Goal: Task Accomplishment & Management: Complete application form

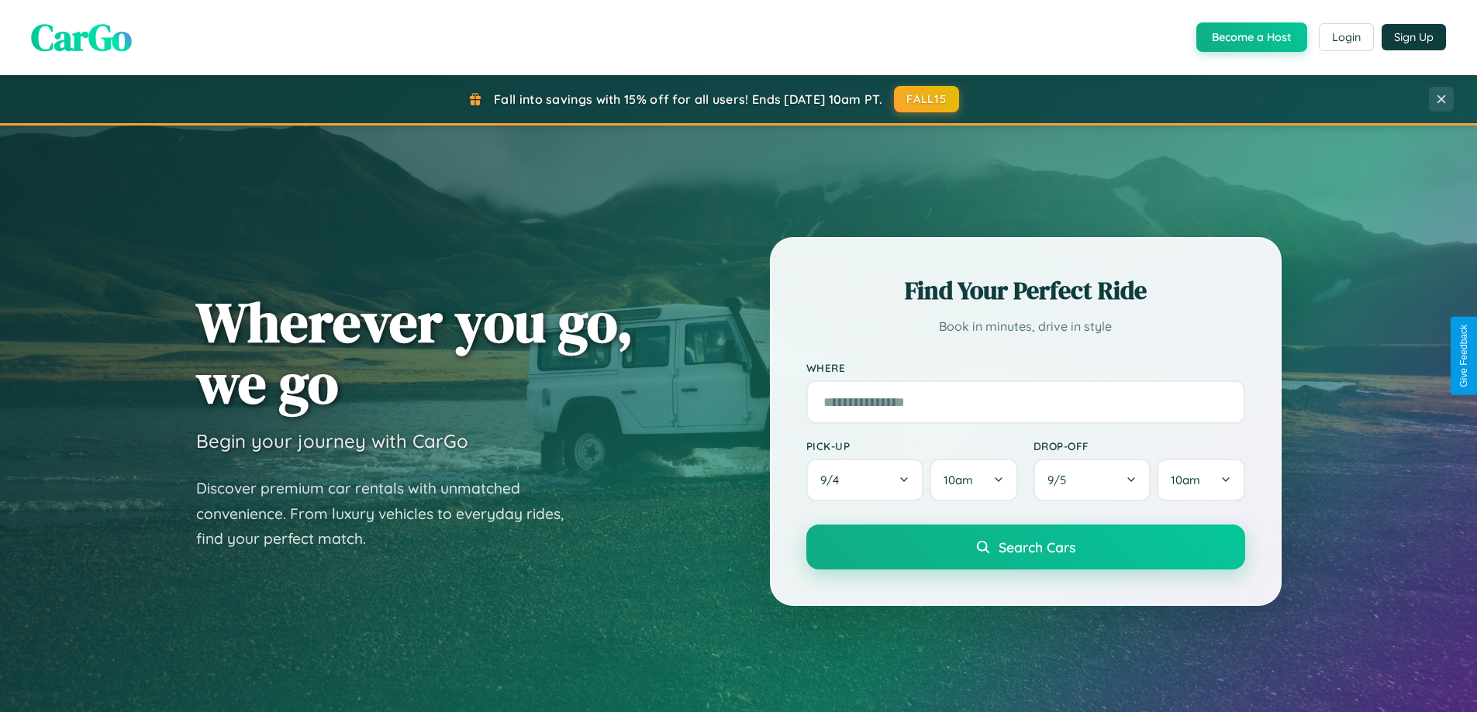
scroll to position [2982, 0]
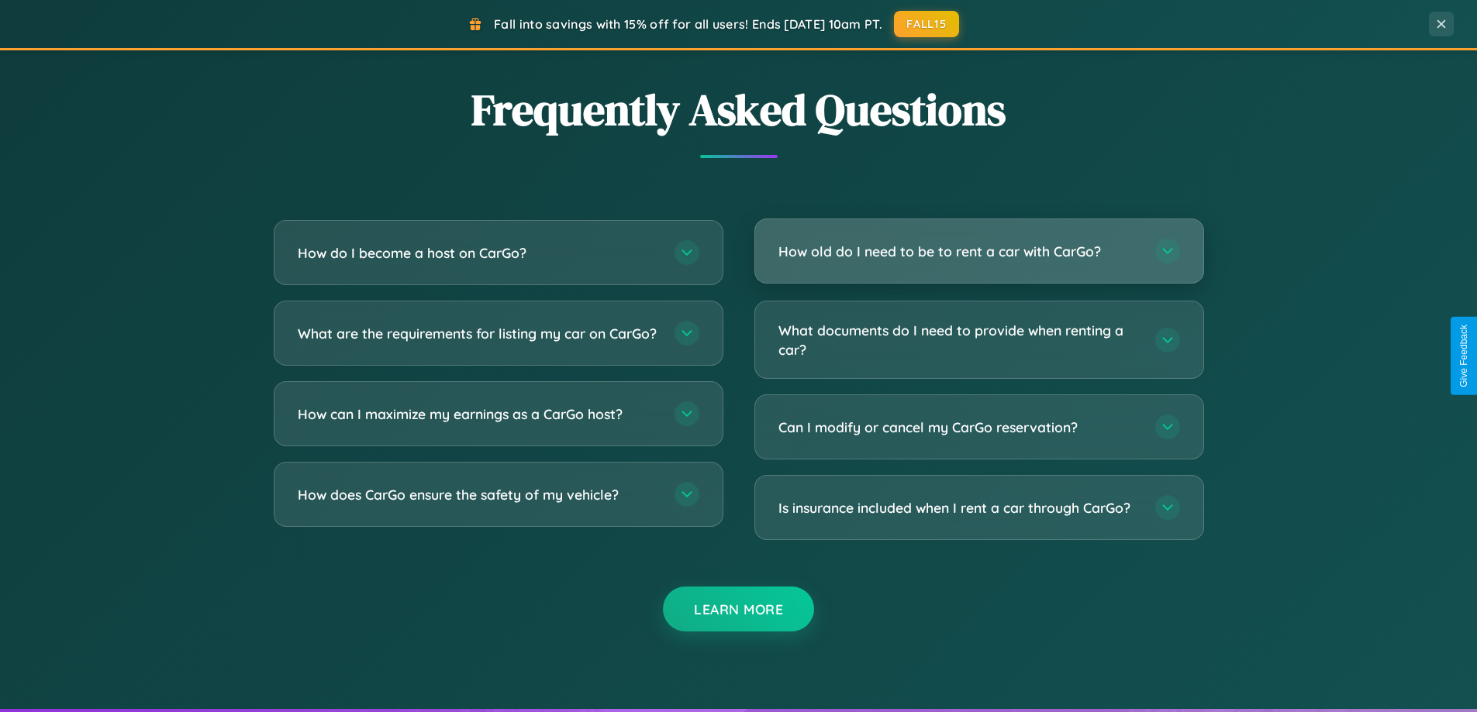
click at [978, 251] on h3 "How old do I need to be to rent a car with CarGo?" at bounding box center [958, 251] width 361 height 19
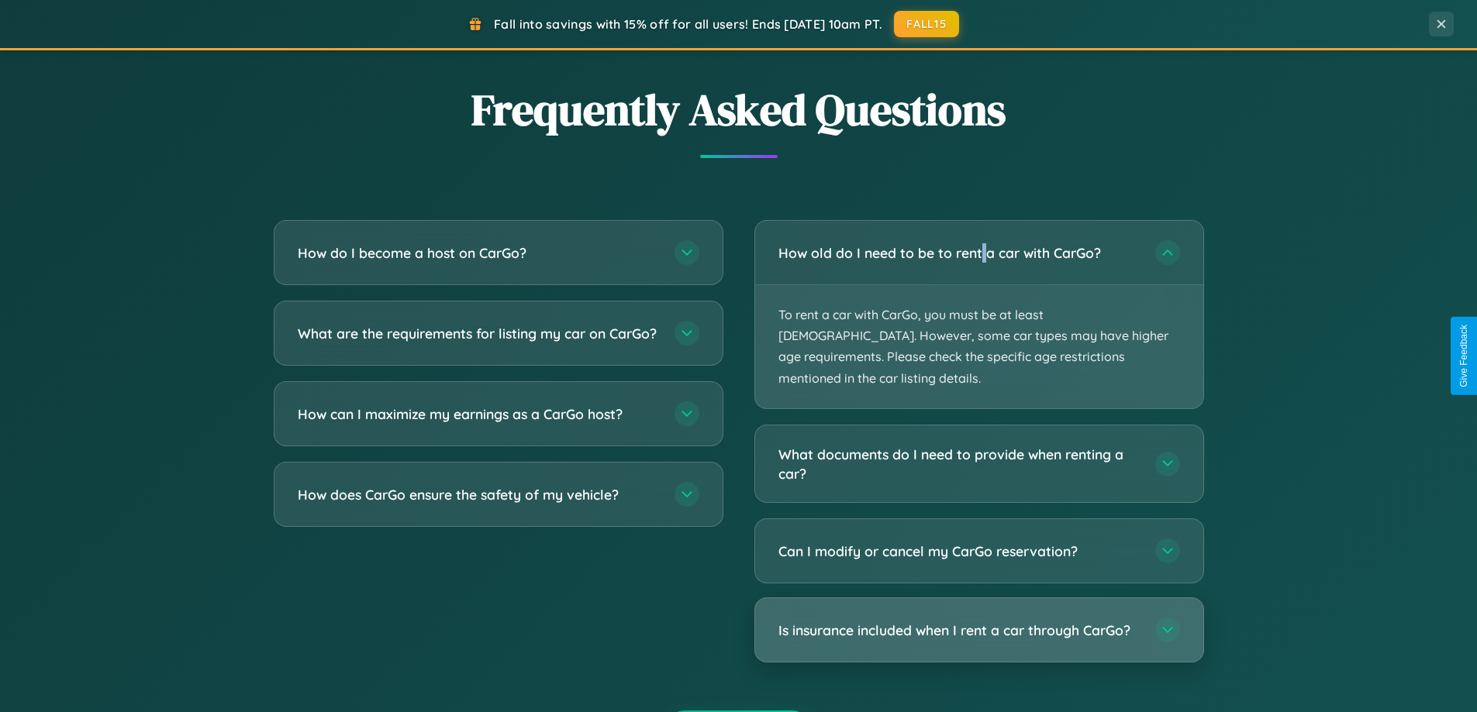
click at [978, 621] on h3 "Is insurance included when I rent a car through CarGo?" at bounding box center [958, 630] width 361 height 19
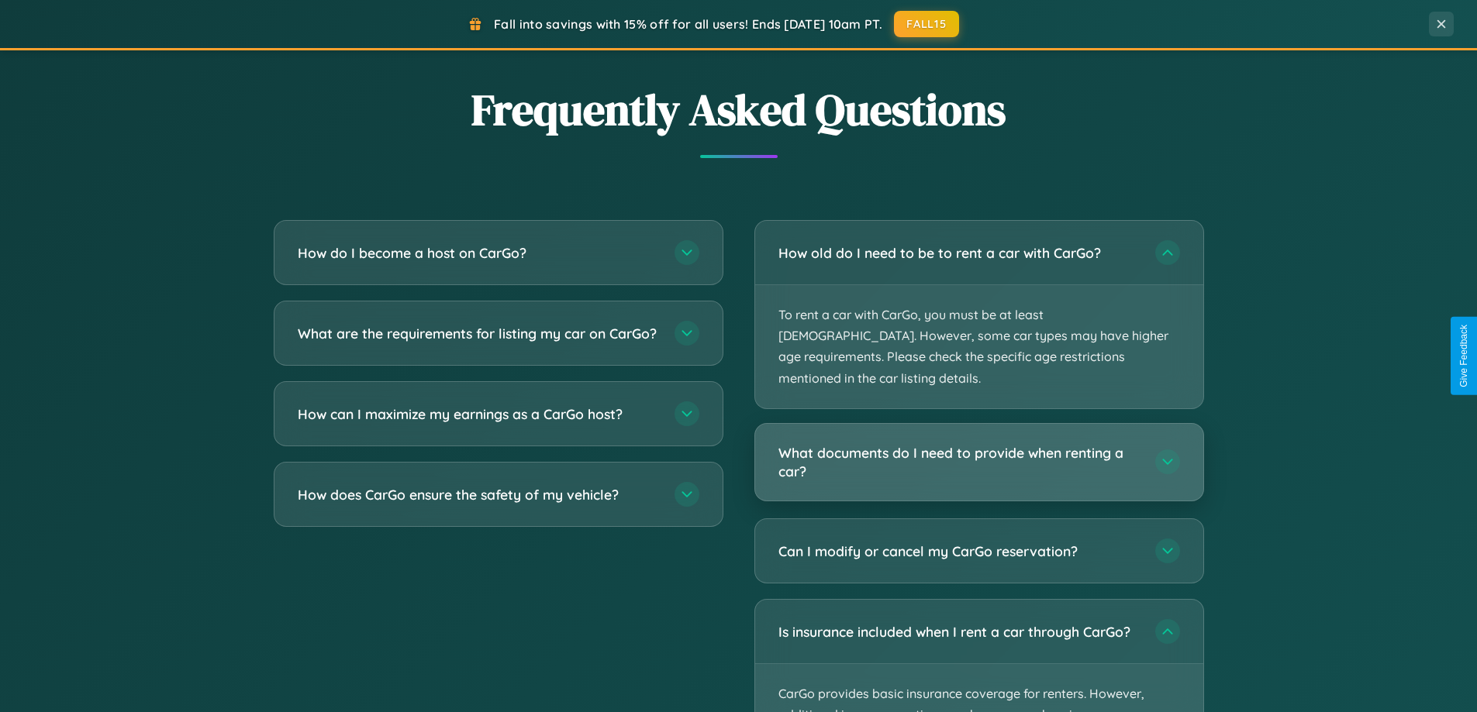
click at [978, 443] on h3 "What documents do I need to provide when renting a car?" at bounding box center [958, 462] width 361 height 38
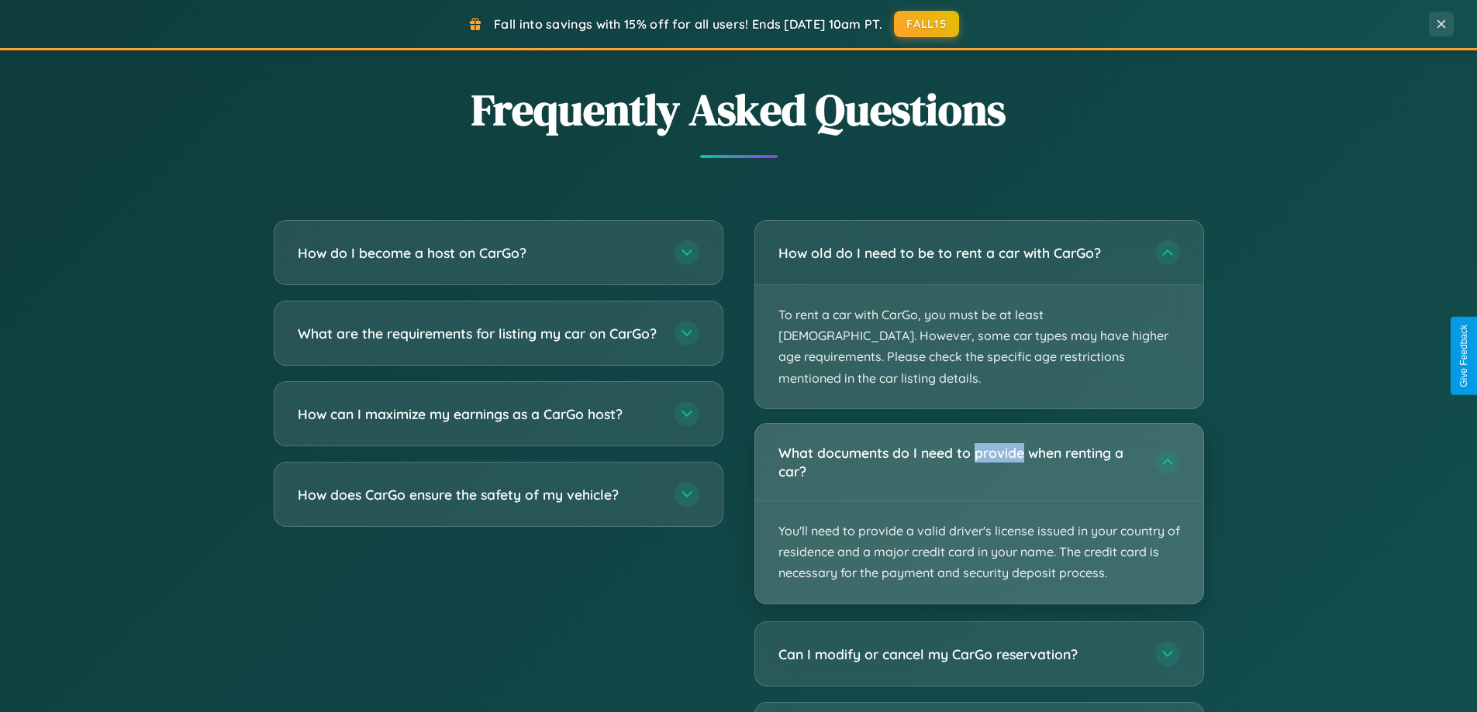
scroll to position [668, 0]
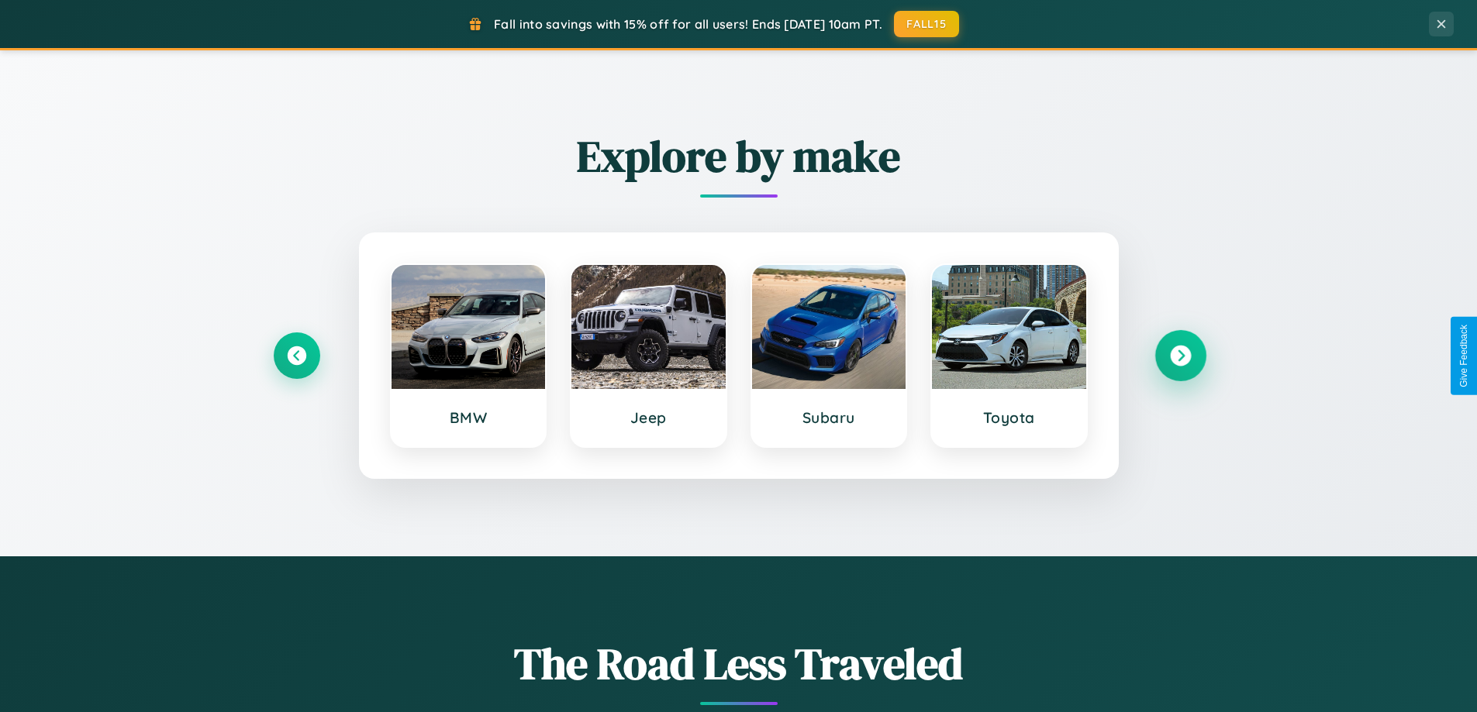
click at [1180, 356] on icon at bounding box center [1180, 356] width 21 height 21
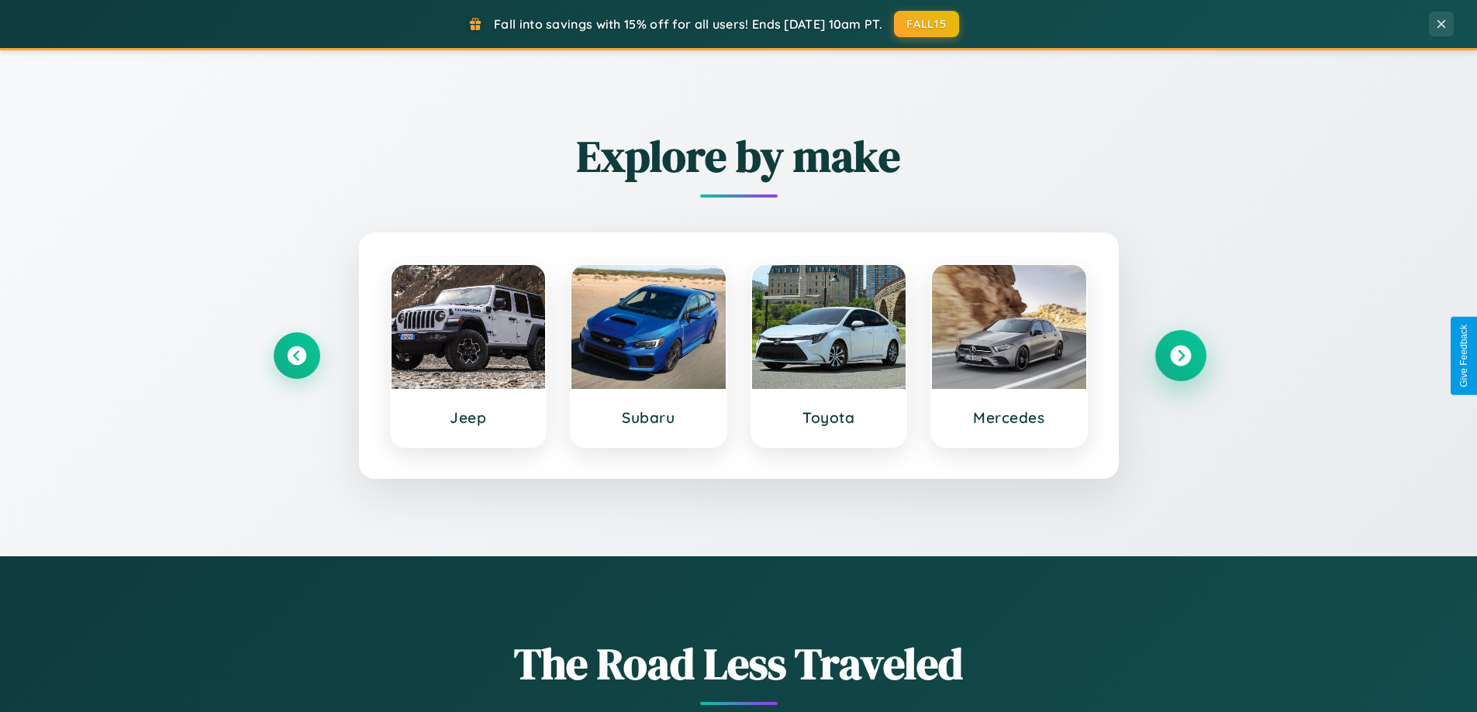
click at [1180, 356] on icon at bounding box center [1180, 356] width 21 height 21
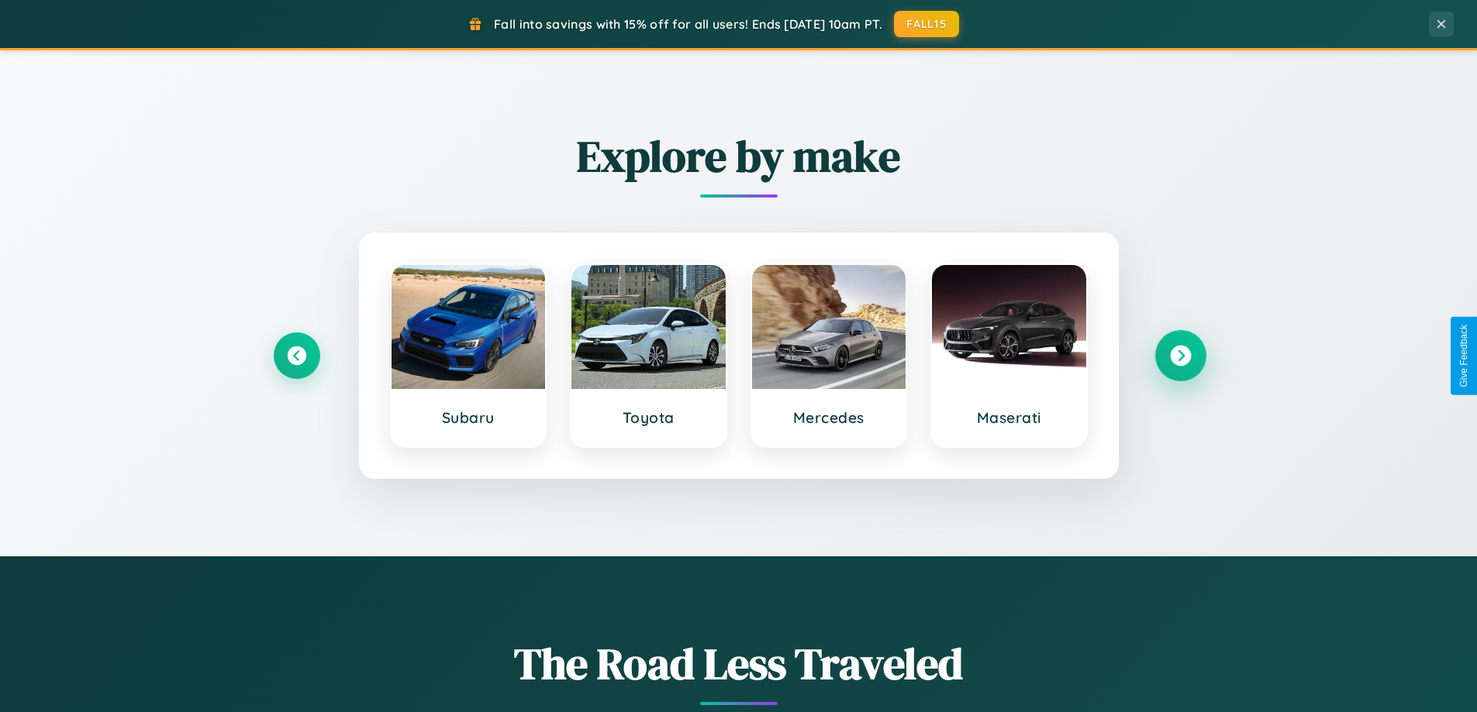
click at [1180, 356] on icon at bounding box center [1180, 356] width 21 height 21
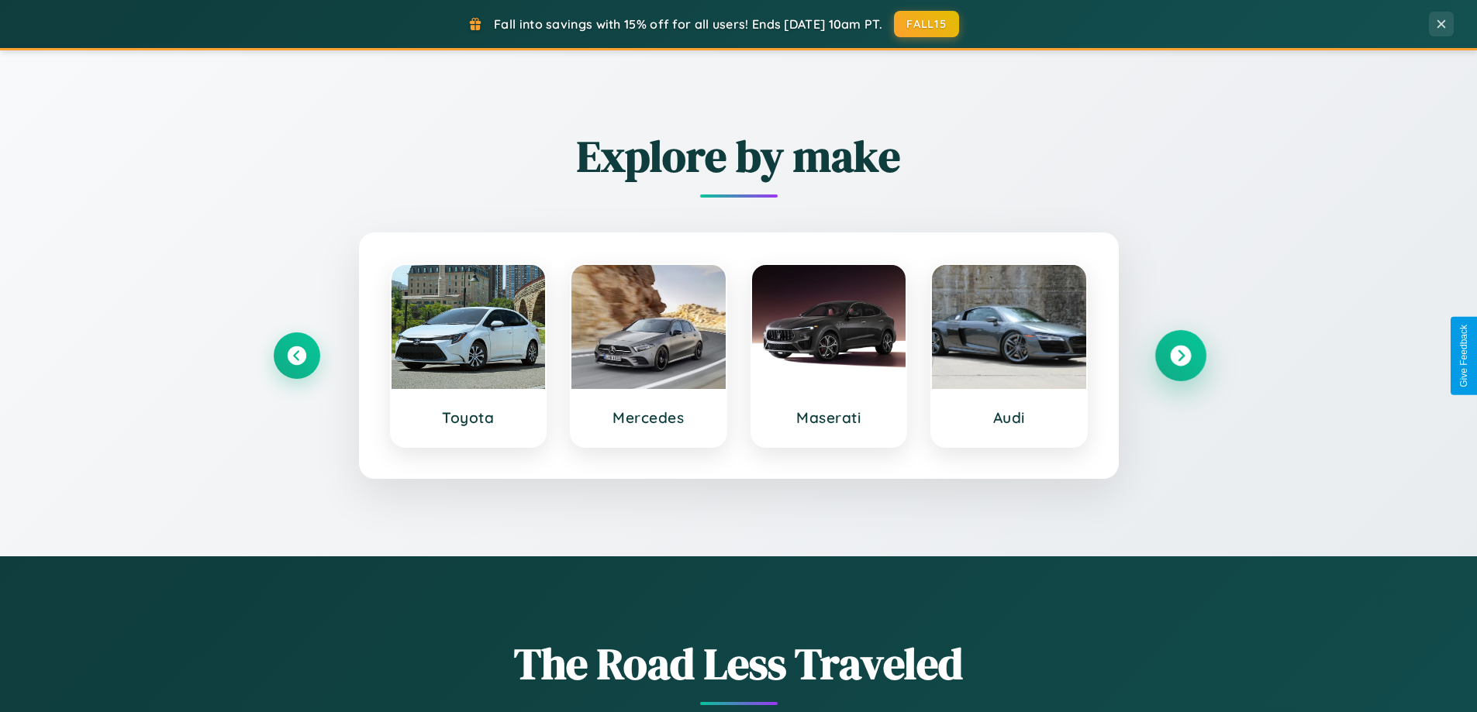
click at [1180, 356] on icon at bounding box center [1180, 356] width 21 height 21
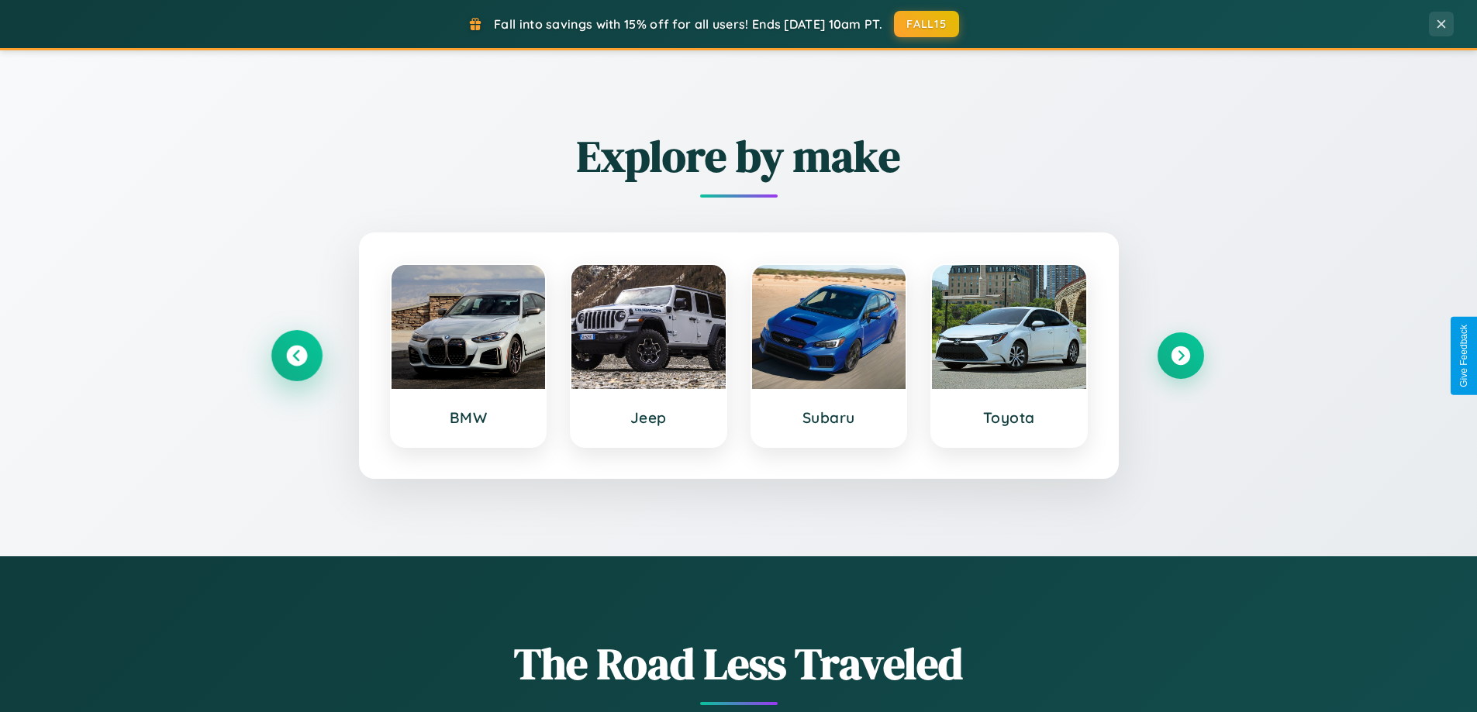
click at [296, 356] on icon at bounding box center [296, 356] width 21 height 21
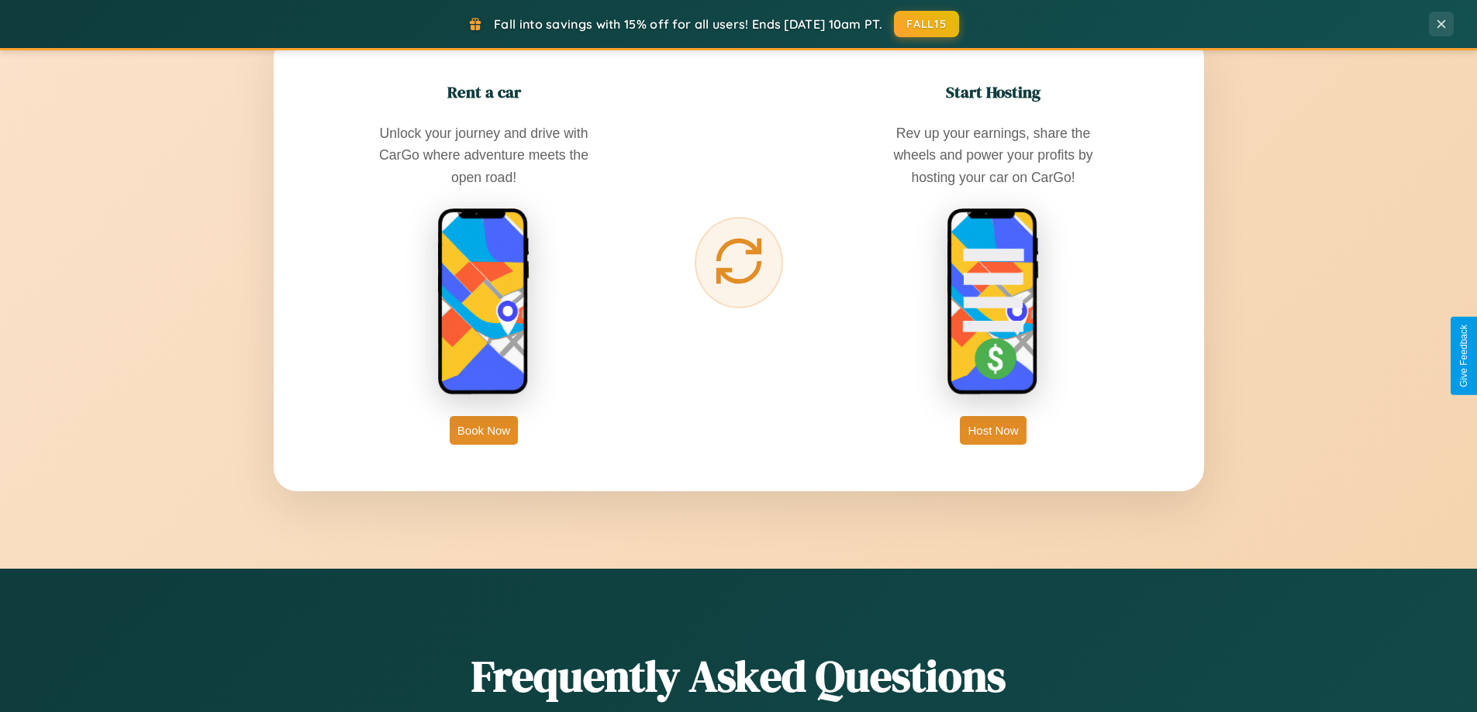
scroll to position [2490, 0]
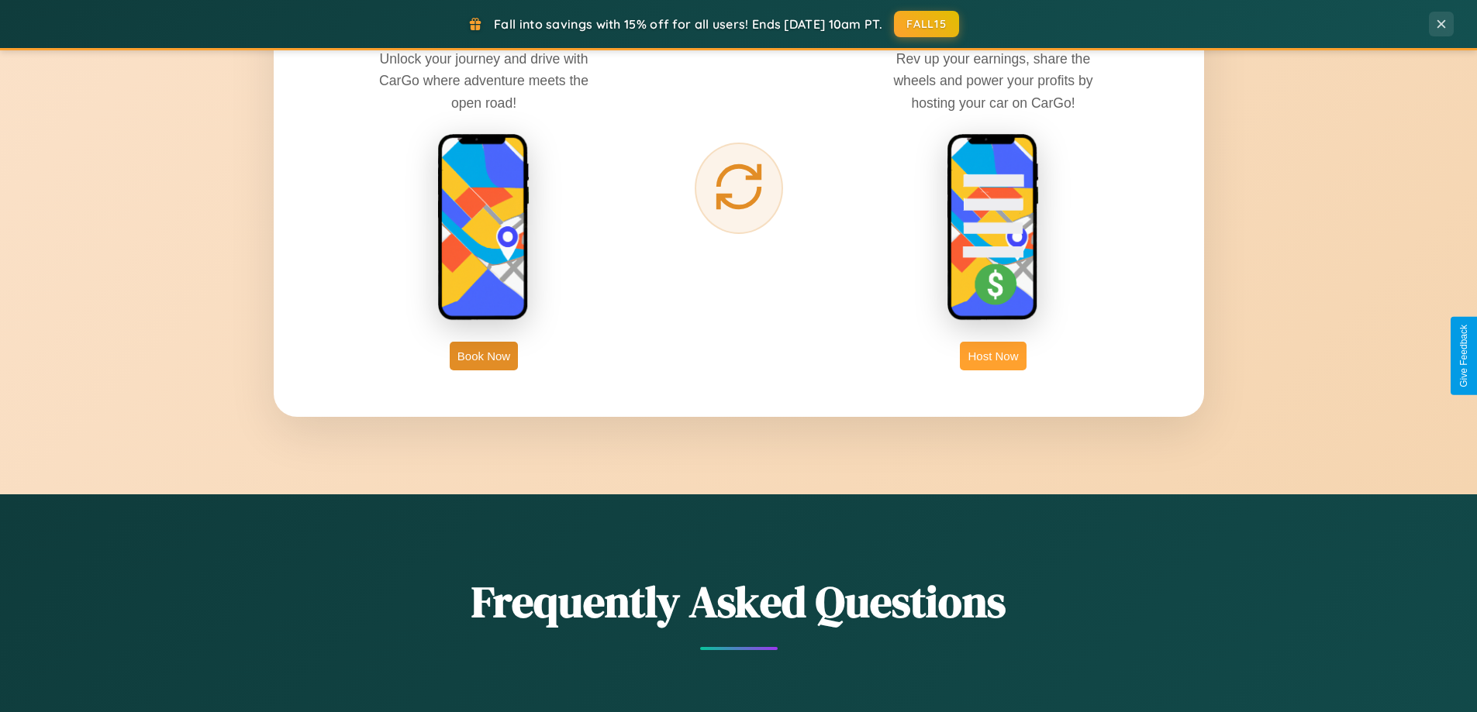
click at [993, 356] on button "Host Now" at bounding box center [993, 356] width 66 height 29
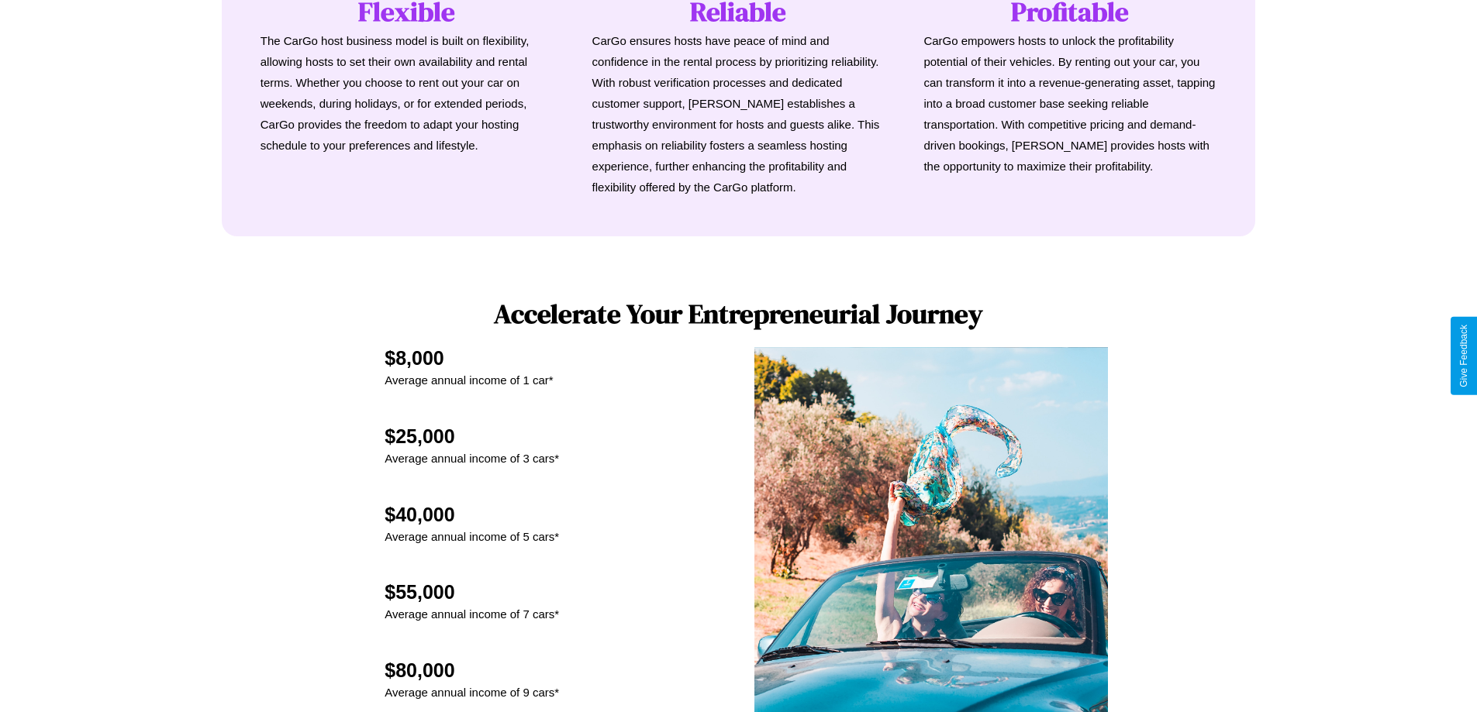
scroll to position [2095, 0]
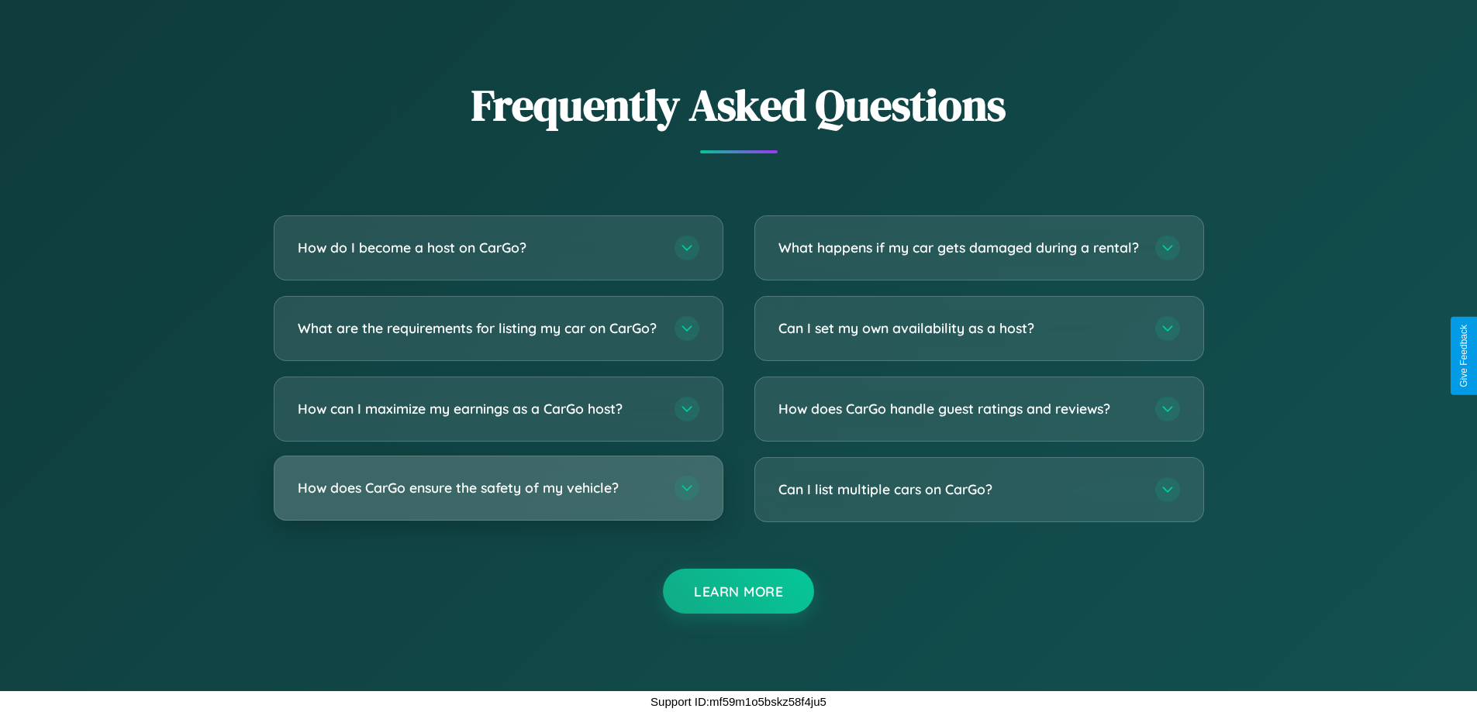
click at [498, 488] on h3 "How does CarGo ensure the safety of my vehicle?" at bounding box center [478, 487] width 361 height 19
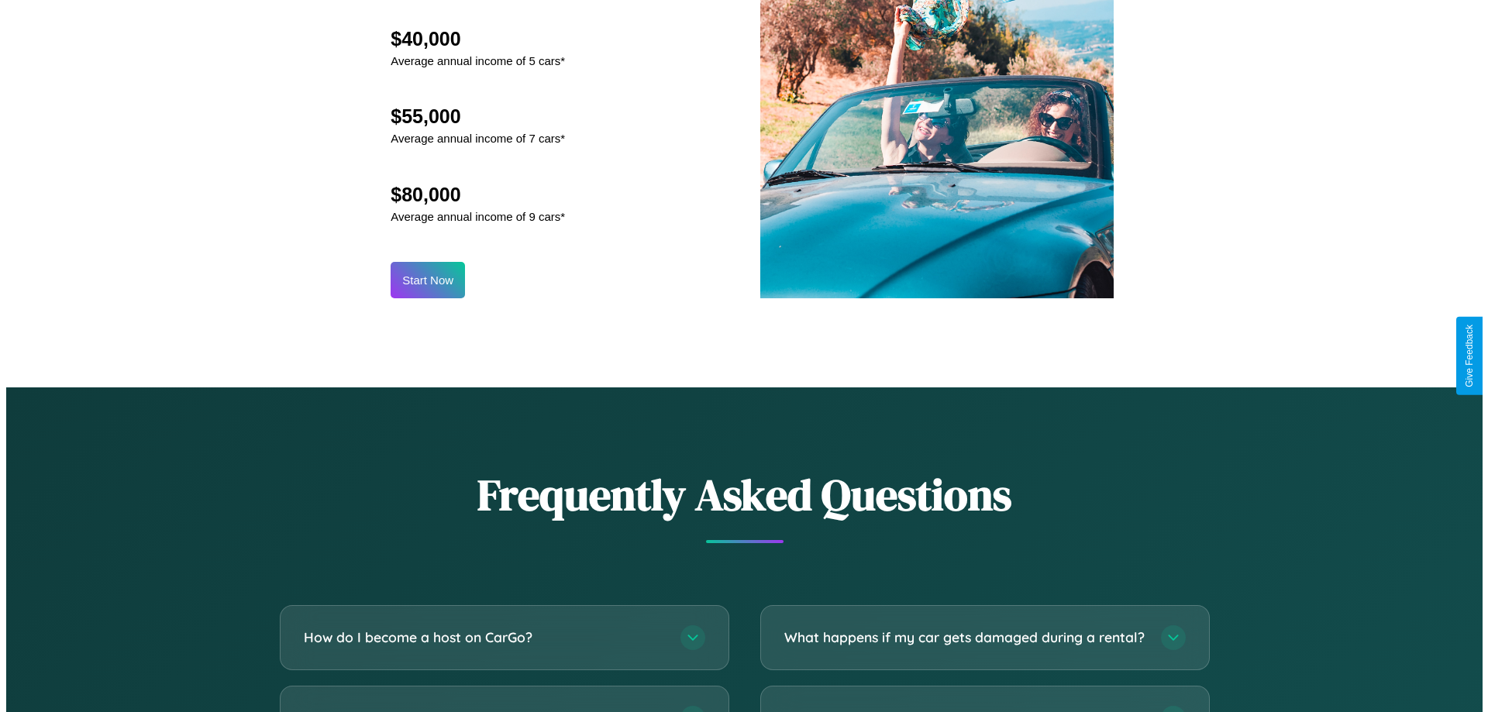
scroll to position [1616, 0]
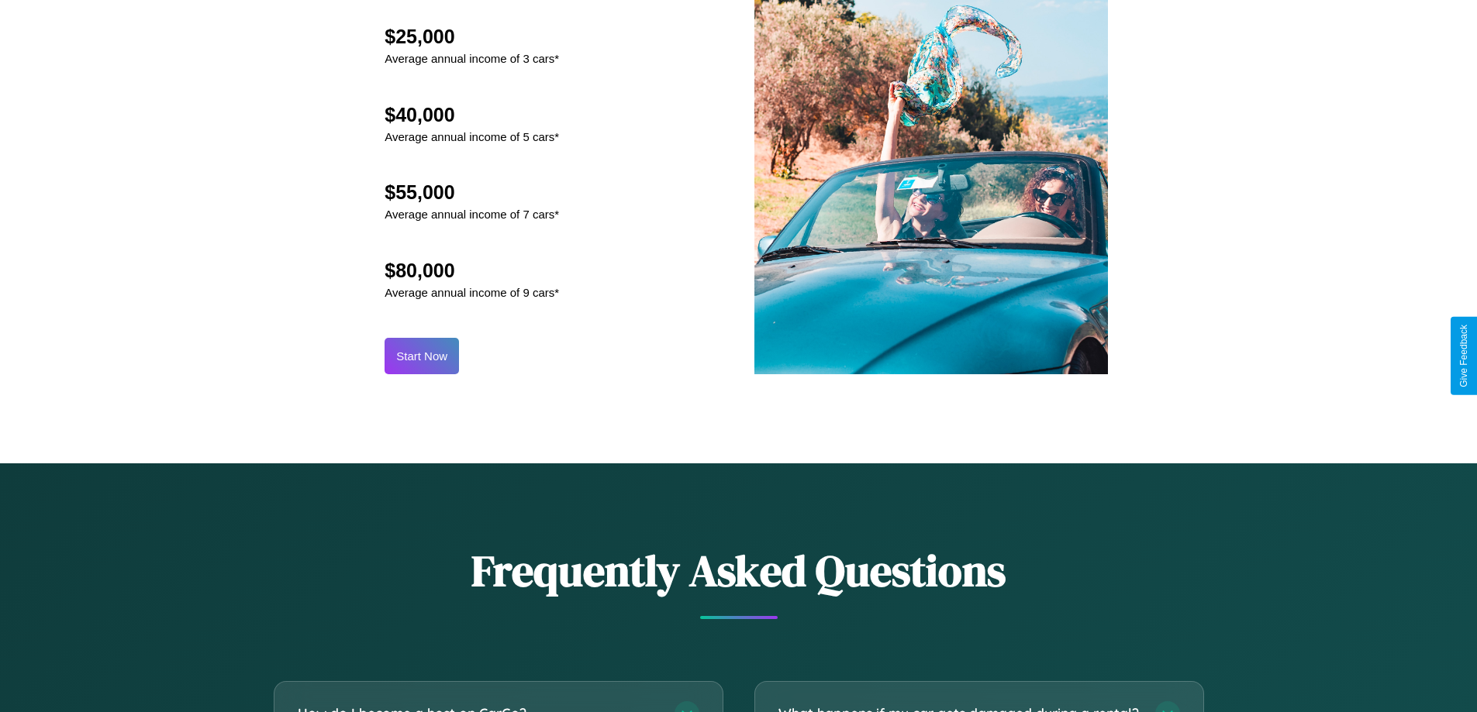
click at [422, 356] on button "Start Now" at bounding box center [421, 356] width 74 height 36
